Goal: Information Seeking & Learning: Learn about a topic

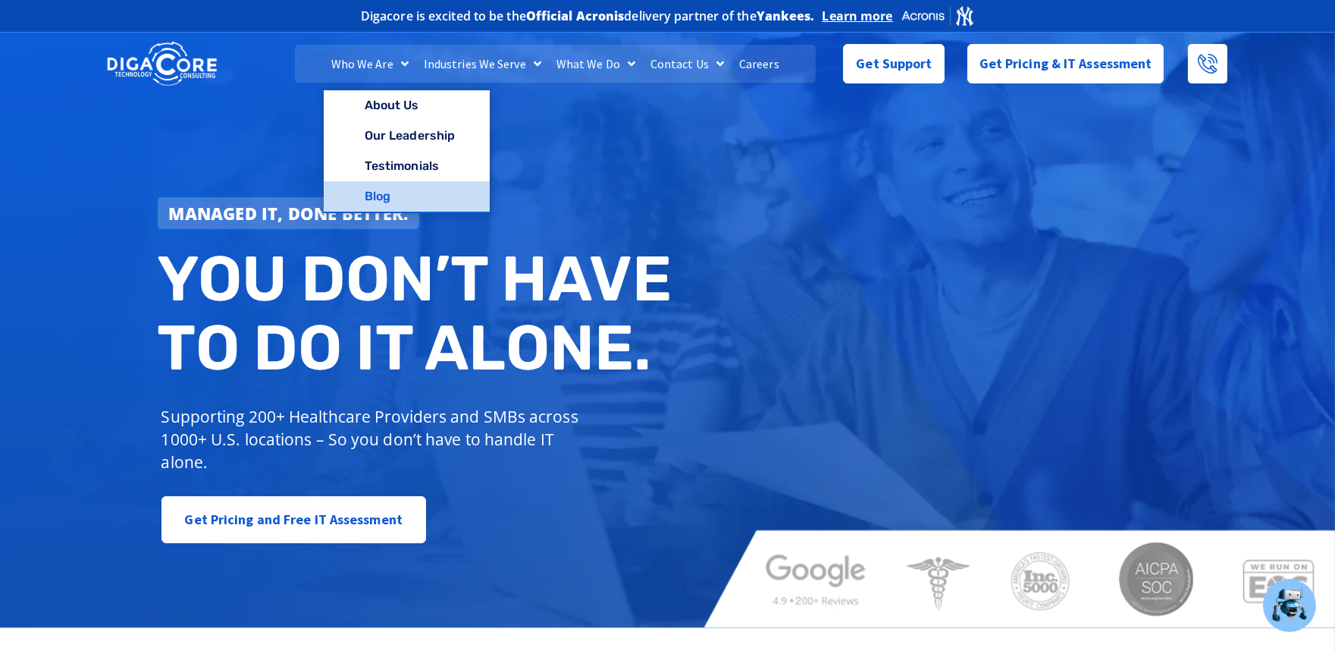
click at [387, 190] on link "Blog" at bounding box center [407, 196] width 166 height 30
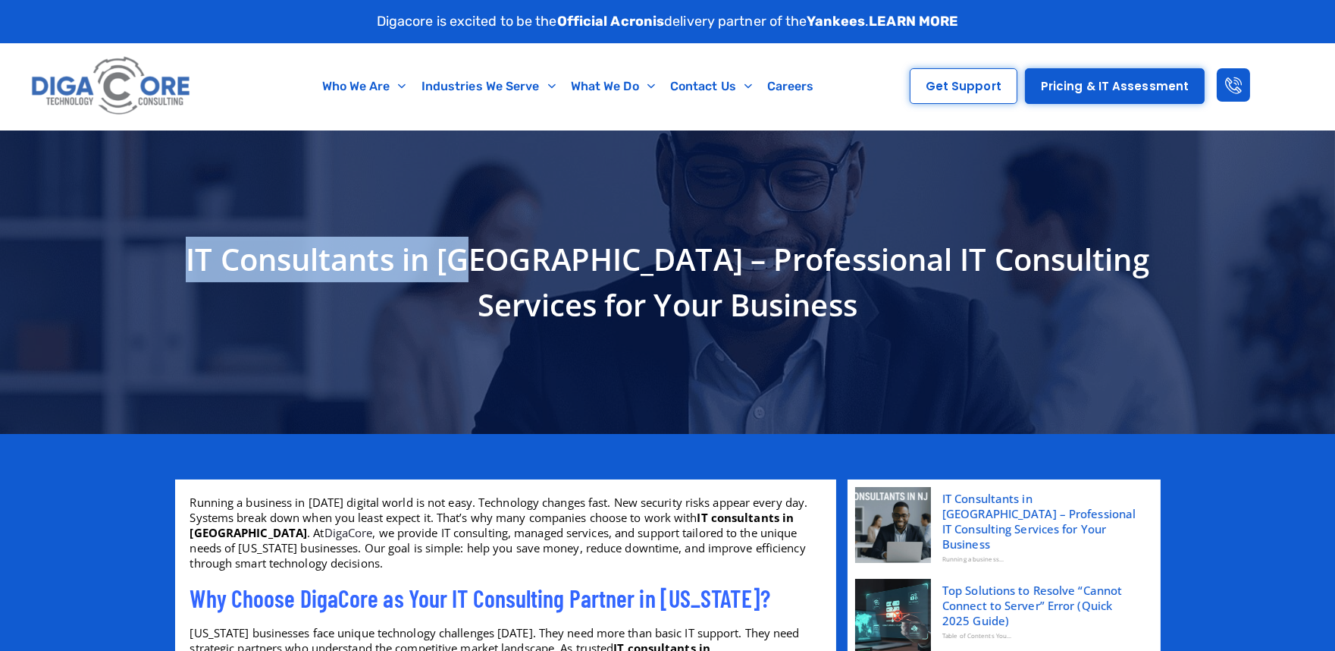
click at [183, 262] on h1 "IT Consultants in NJ – Professional IT Consulting Services for Your Business" at bounding box center [668, 282] width 971 height 91
